Goal: Transaction & Acquisition: Book appointment/travel/reservation

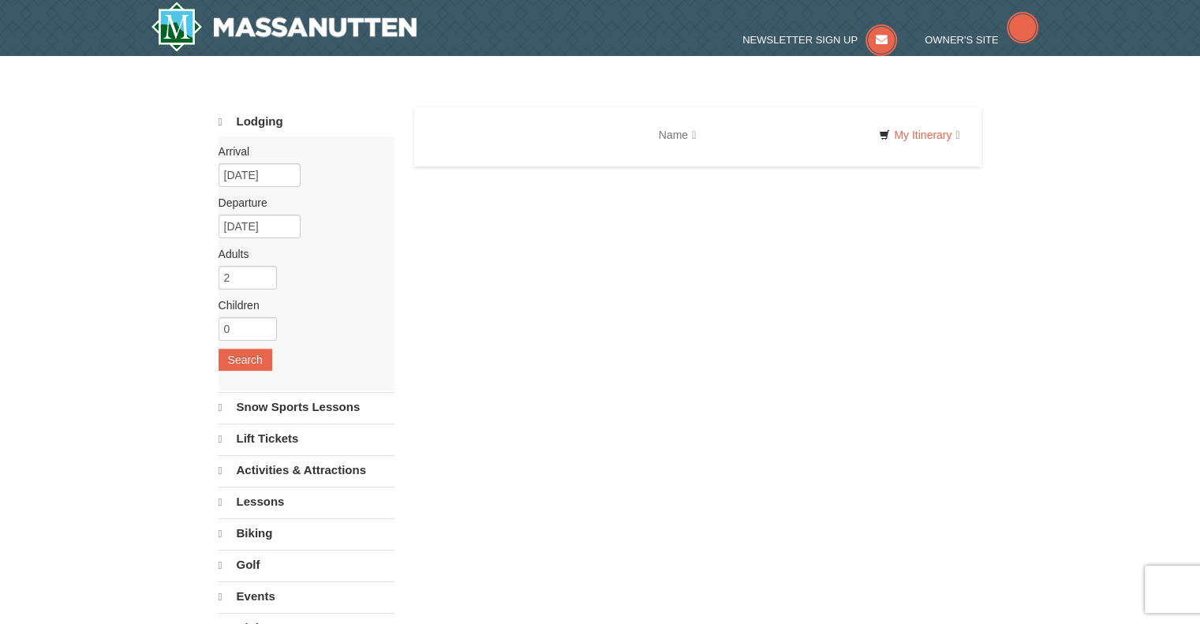
select select "9"
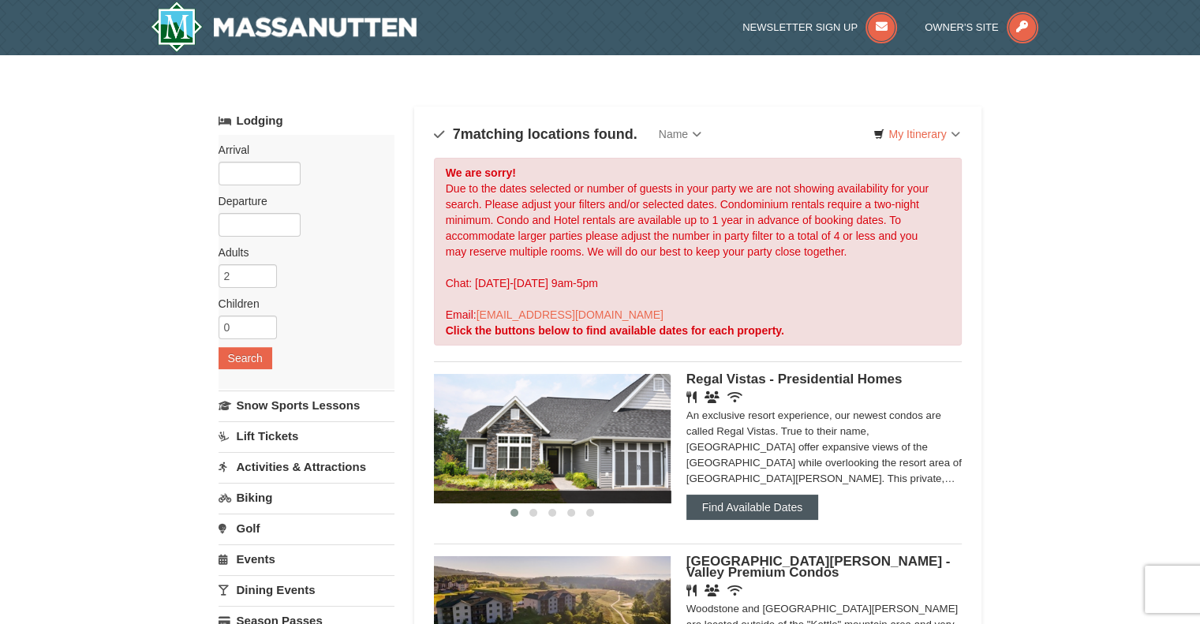
click at [758, 503] on button "Find Available Dates" at bounding box center [753, 507] width 132 height 25
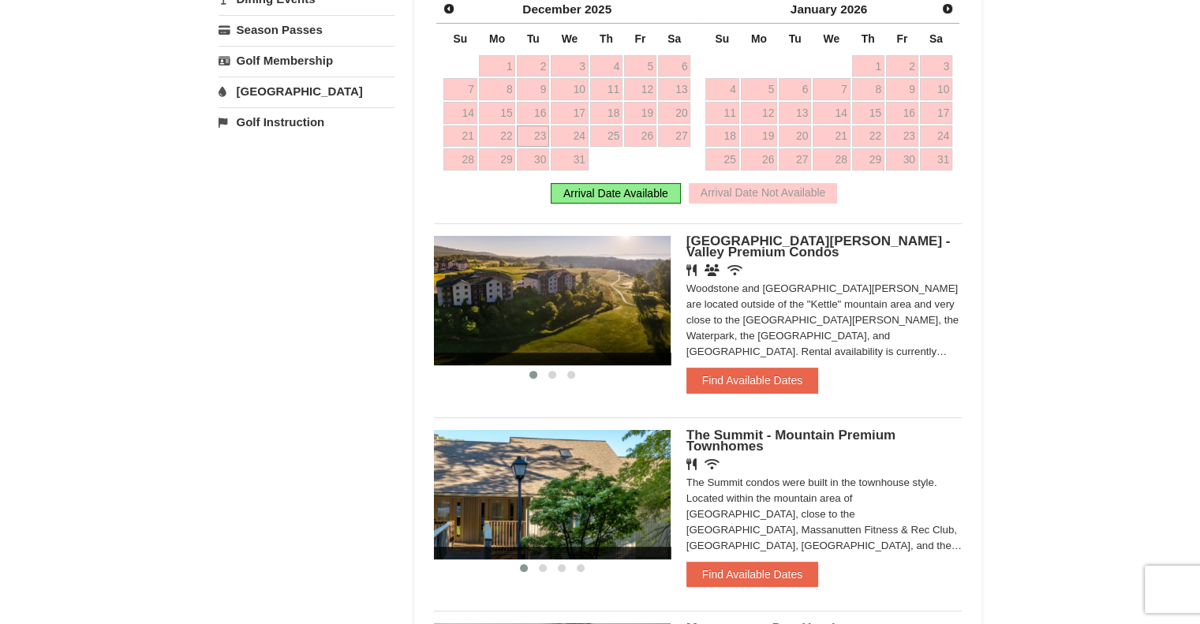
scroll to position [646, 0]
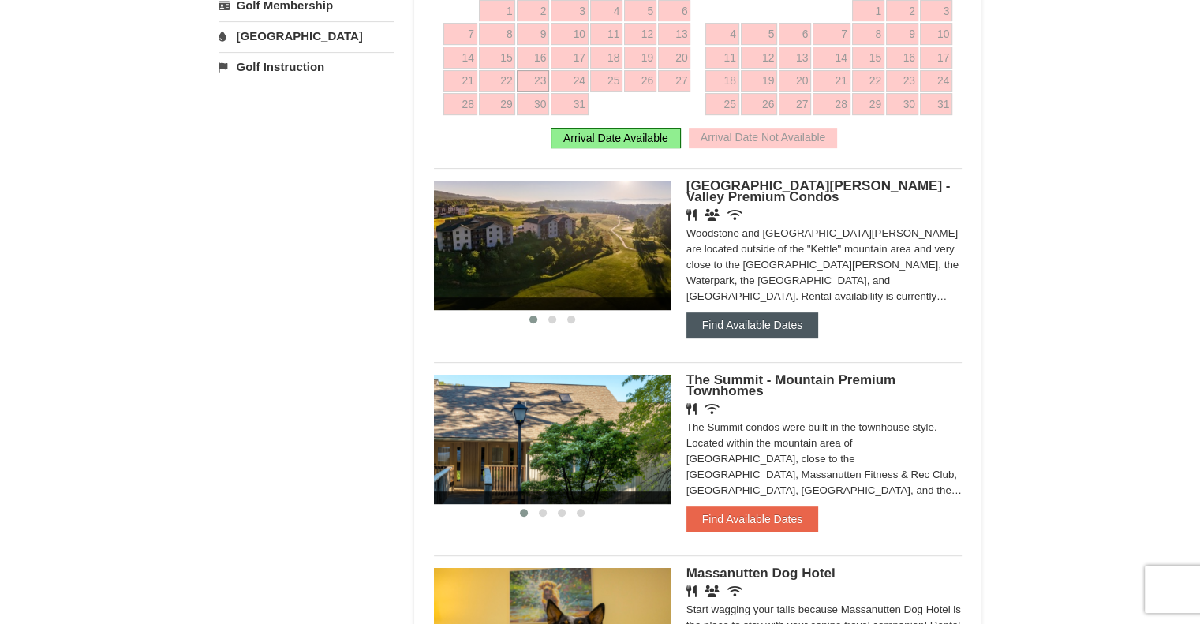
click at [773, 324] on button "Find Available Dates" at bounding box center [753, 325] width 132 height 25
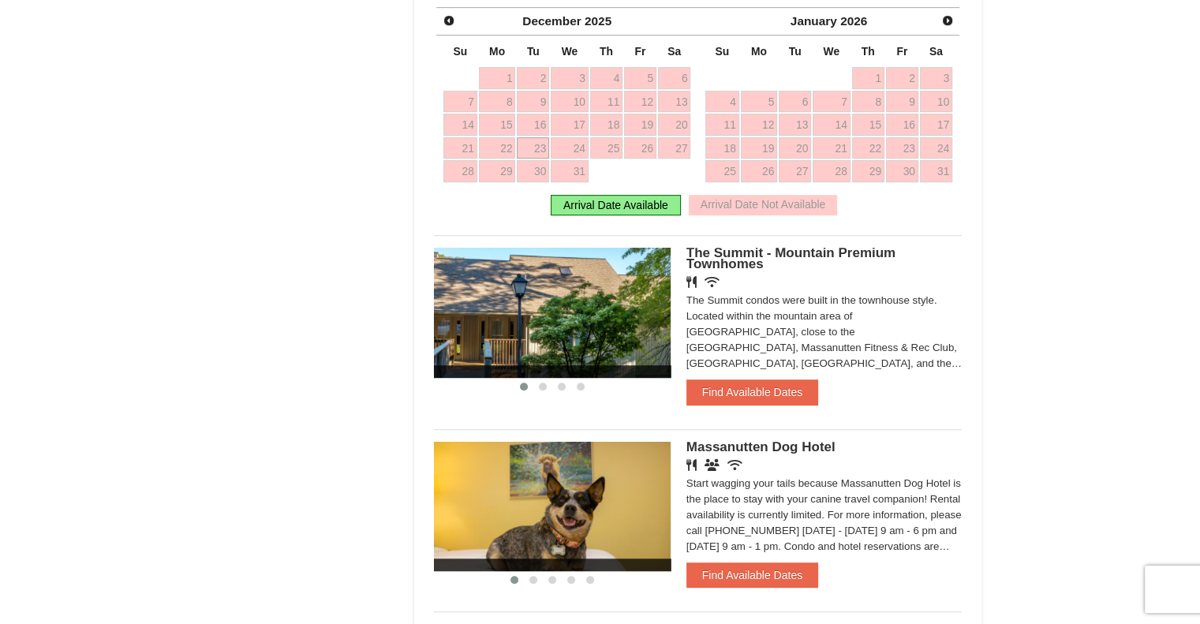
scroll to position [784, 0]
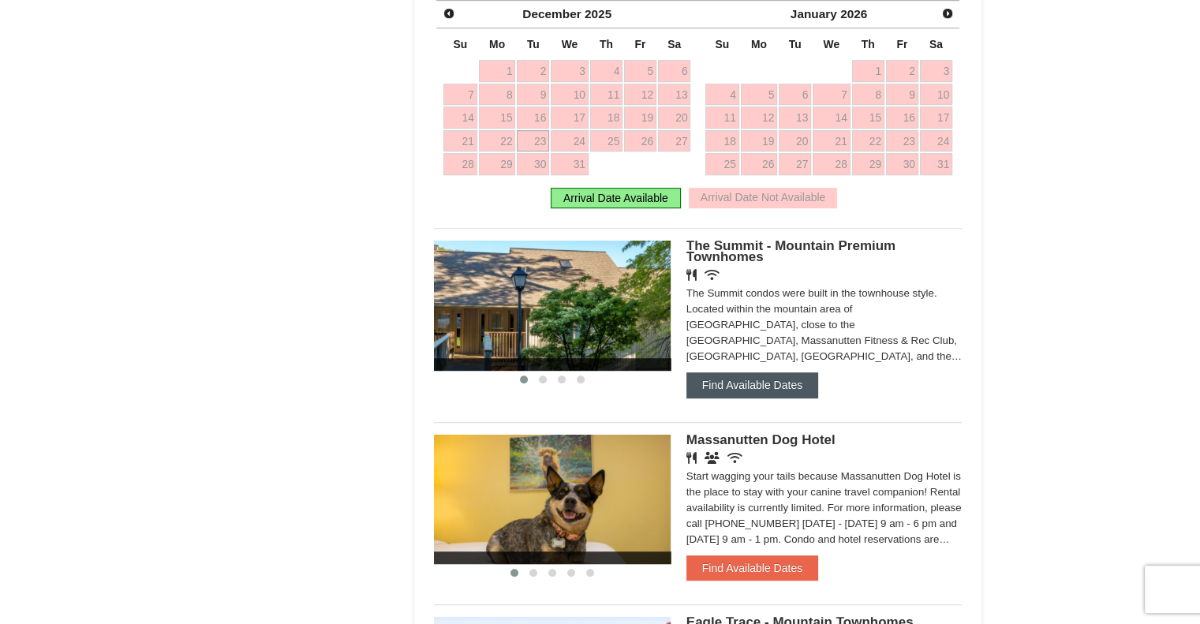
click at [749, 373] on button "Find Available Dates" at bounding box center [753, 385] width 132 height 25
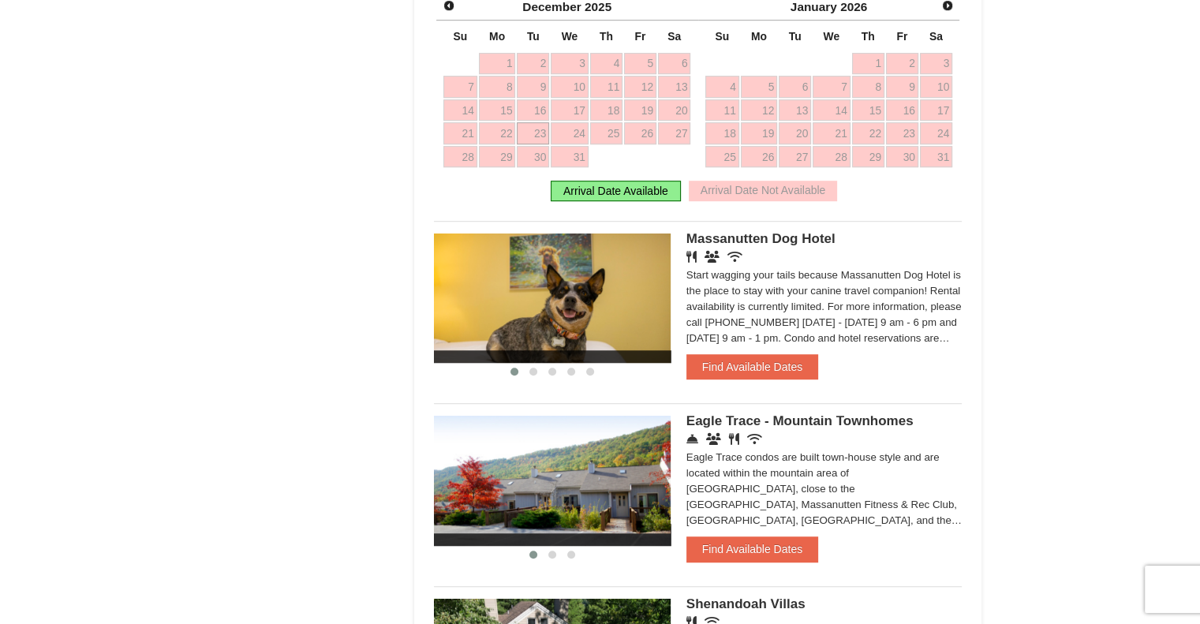
scroll to position [975, 0]
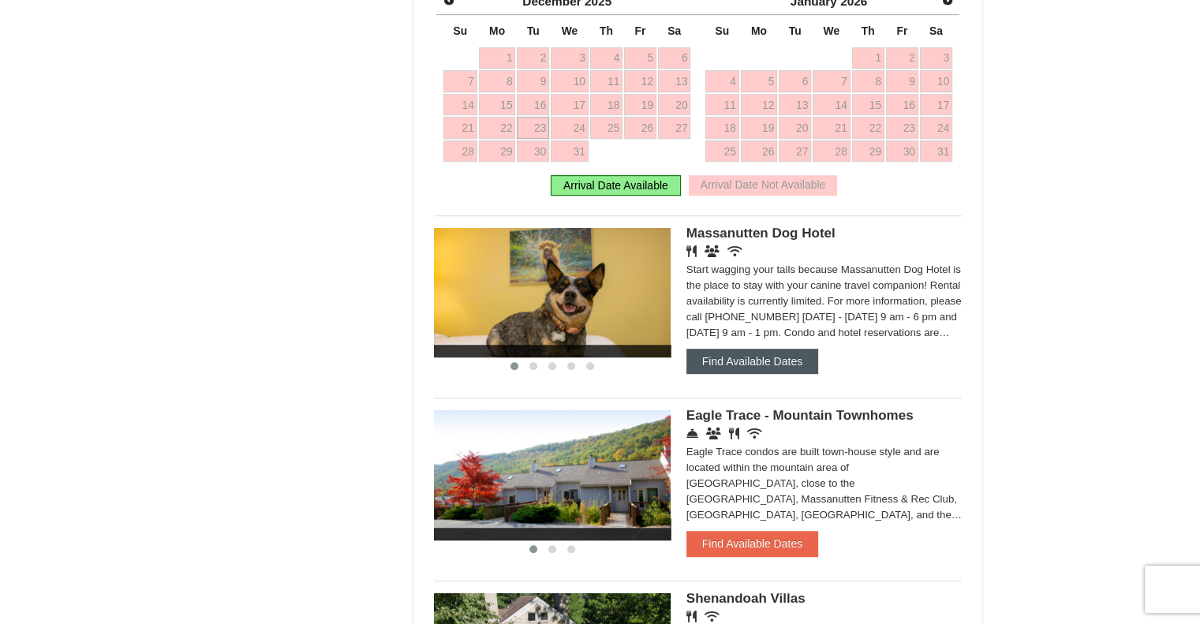
click at [745, 367] on button "Find Available Dates" at bounding box center [753, 361] width 132 height 25
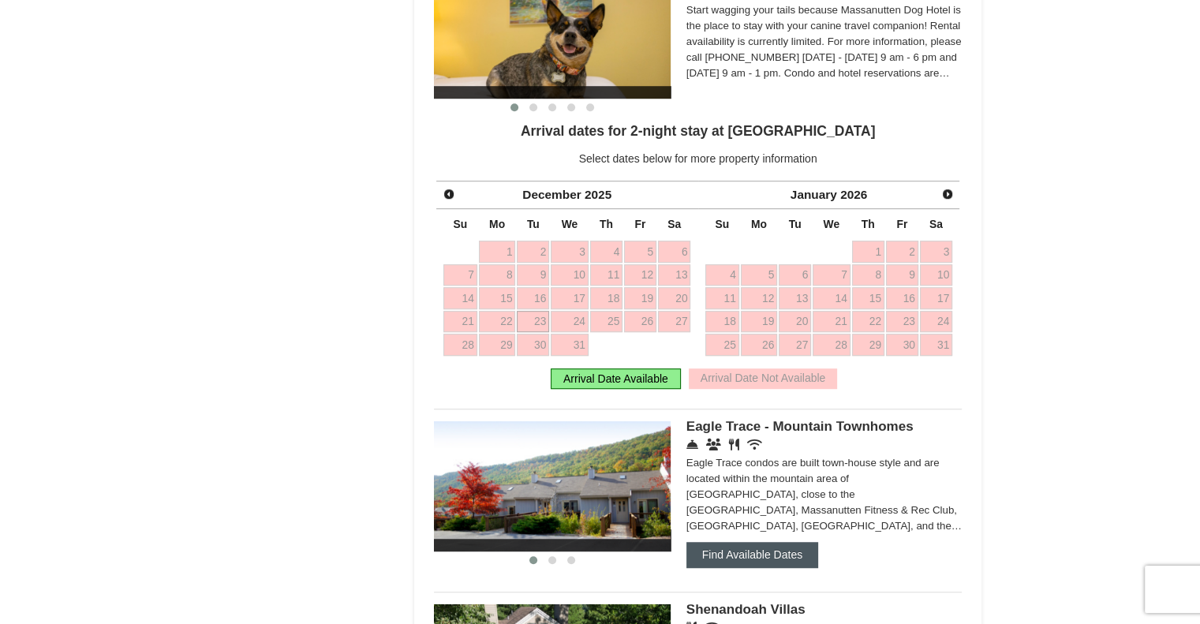
click at [774, 552] on button "Find Available Dates" at bounding box center [753, 554] width 132 height 25
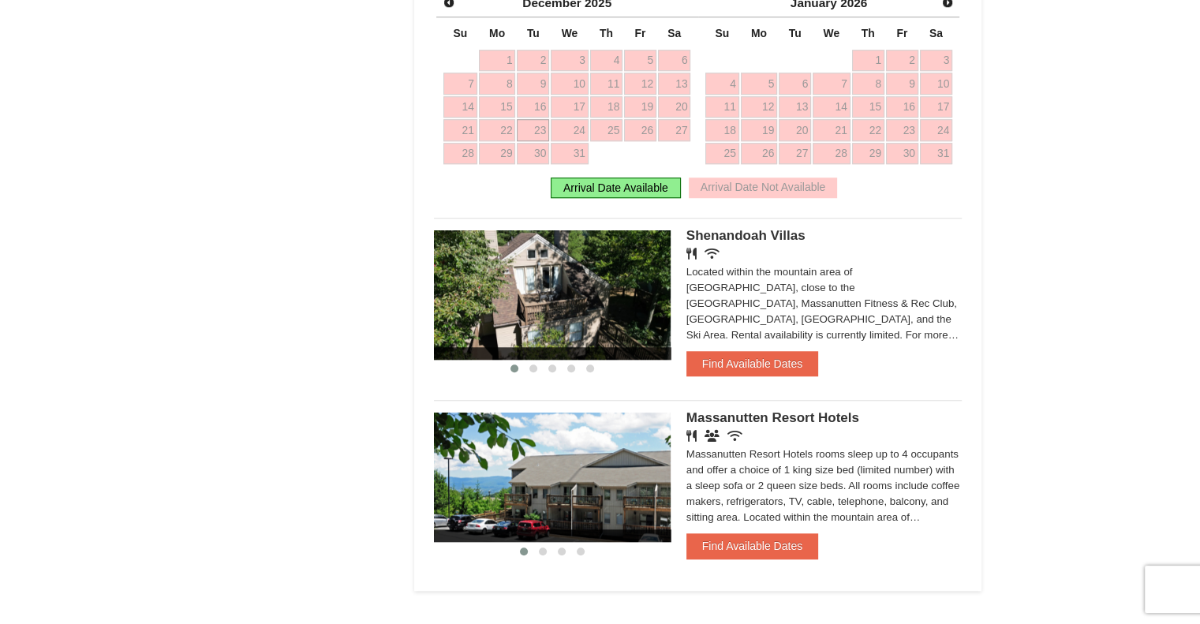
scroll to position [1446, 0]
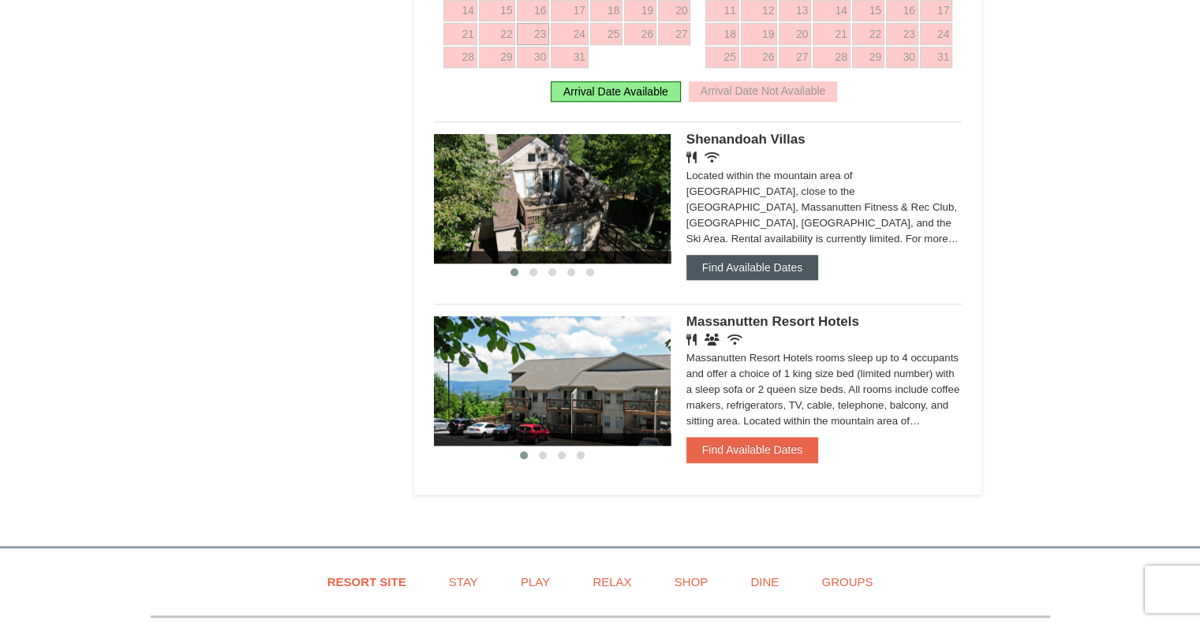
click at [741, 278] on button "Find Available Dates" at bounding box center [753, 267] width 132 height 25
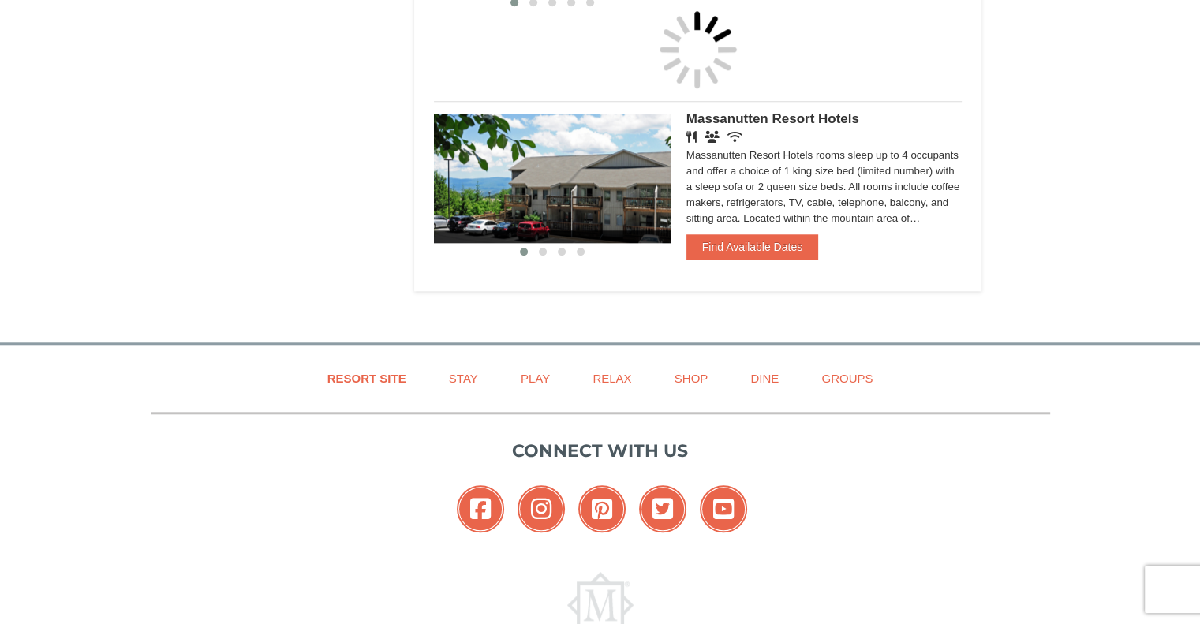
scroll to position [1445, 0]
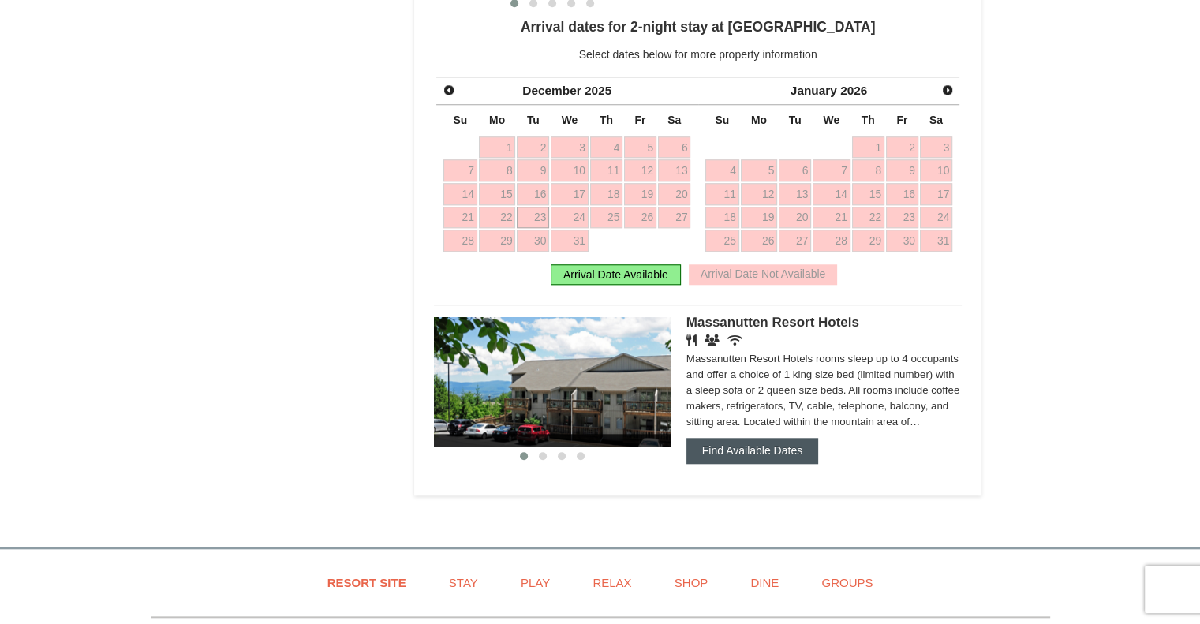
click at [763, 443] on button "Find Available Dates" at bounding box center [753, 450] width 132 height 25
